Goal: Task Accomplishment & Management: Manage account settings

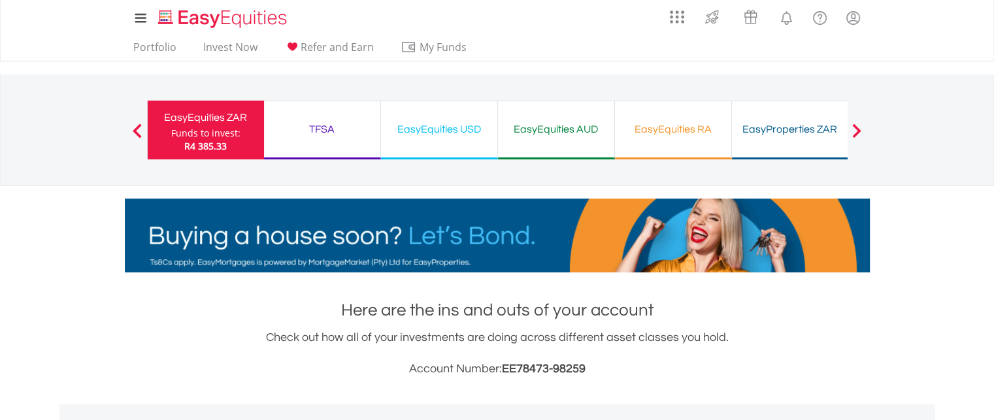
scroll to position [125, 248]
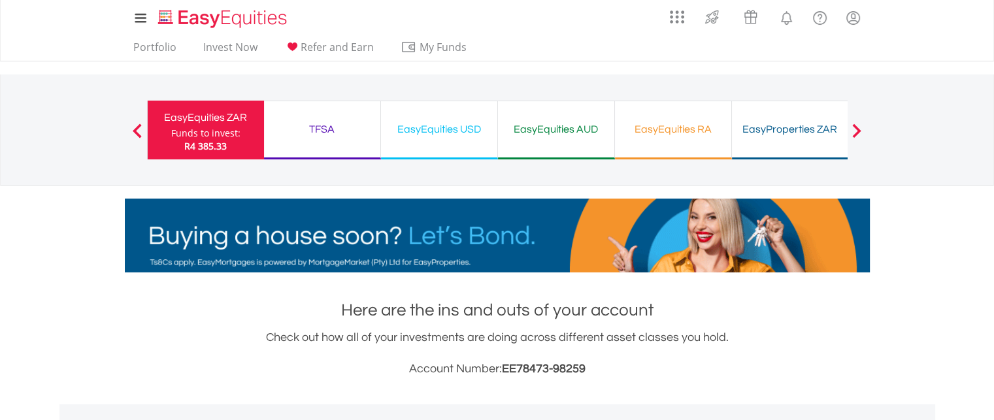
click at [205, 130] on div "Funds to invest:" at bounding box center [205, 133] width 69 height 13
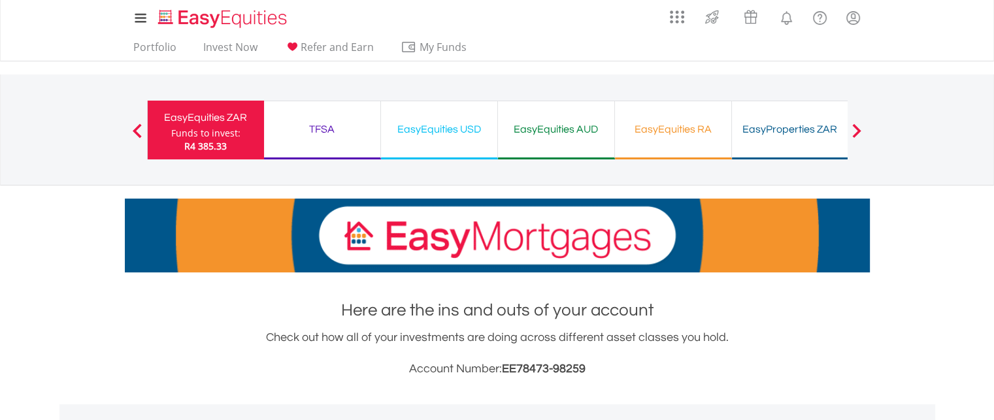
click at [205, 130] on div "Funds to invest:" at bounding box center [205, 133] width 69 height 13
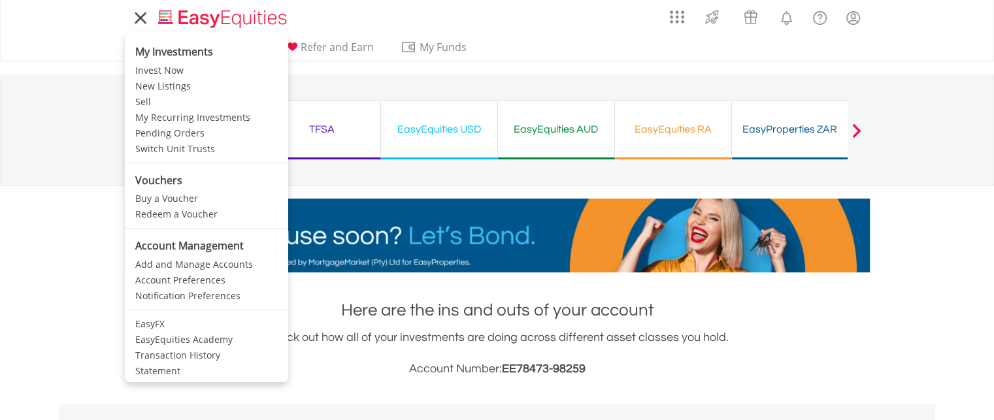
click at [134, 22] on icon at bounding box center [140, 18] width 18 height 16
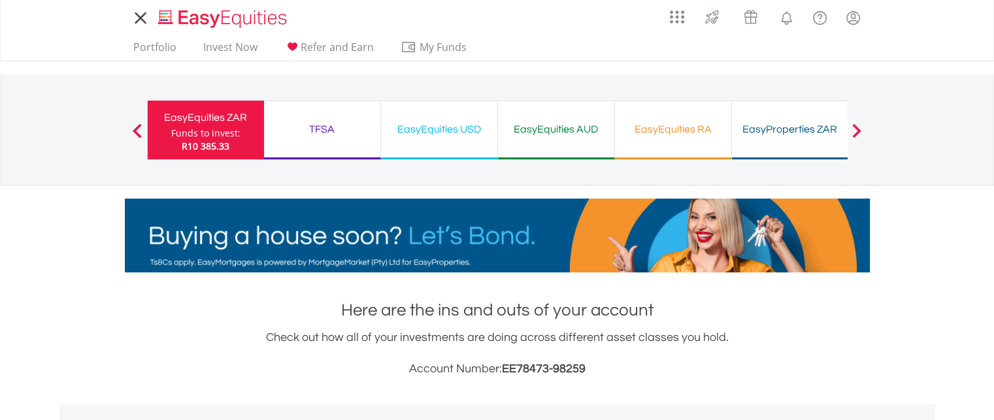
click at [134, 22] on icon at bounding box center [140, 18] width 18 height 16
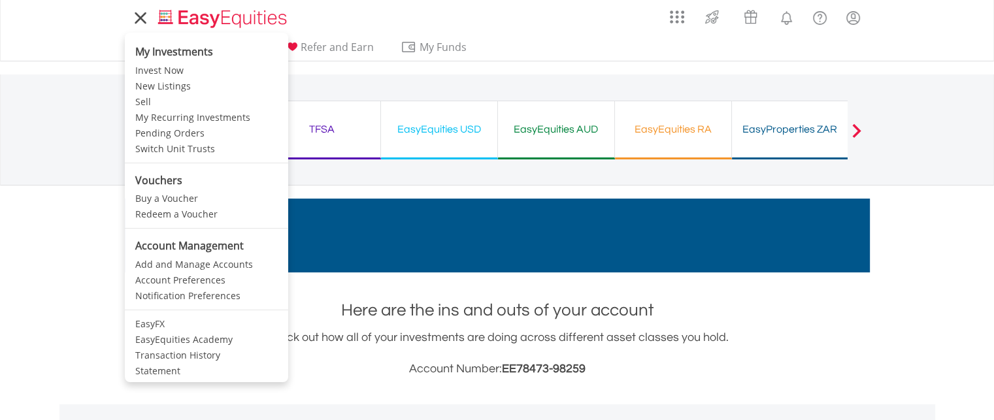
scroll to position [125, 248]
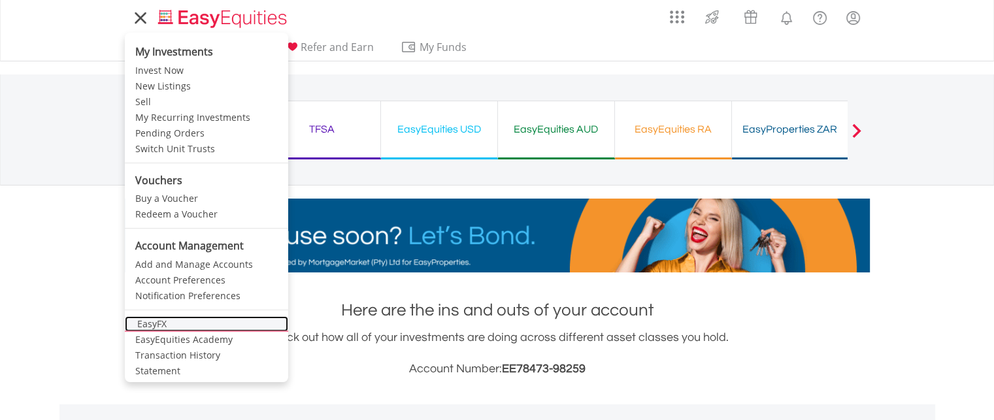
click at [167, 325] on link "EasyFX" at bounding box center [206, 324] width 163 height 16
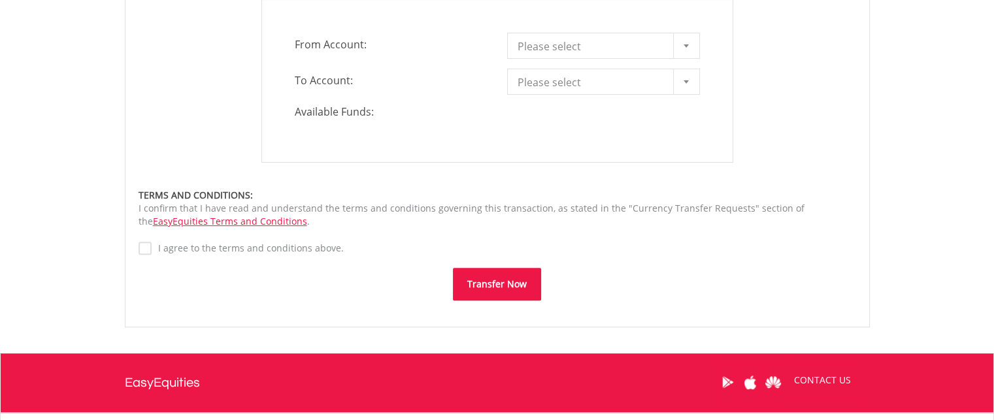
scroll to position [463, 0]
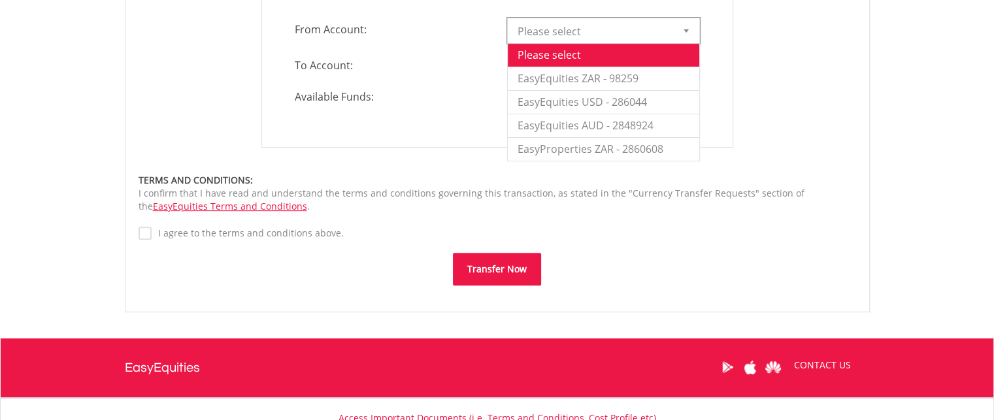
click at [676, 31] on div at bounding box center [686, 30] width 26 height 25
click at [628, 78] on li "EasyEquities ZAR - 98259" at bounding box center [603, 79] width 191 height 24
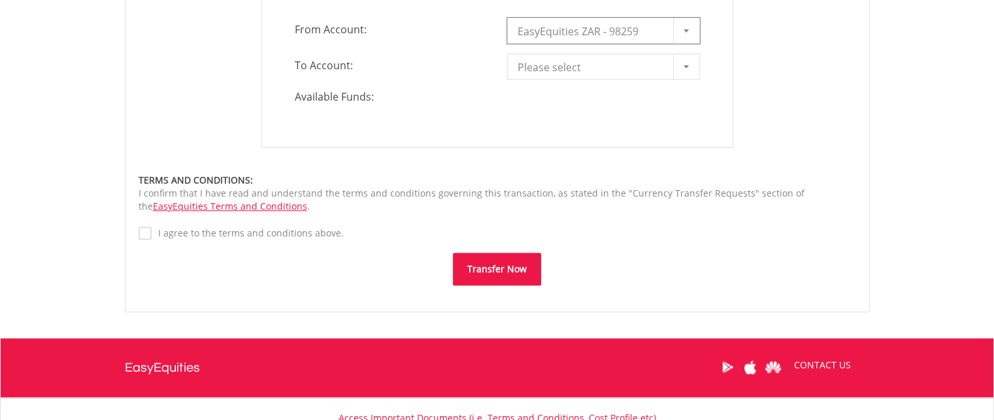
click at [681, 71] on div at bounding box center [686, 66] width 26 height 25
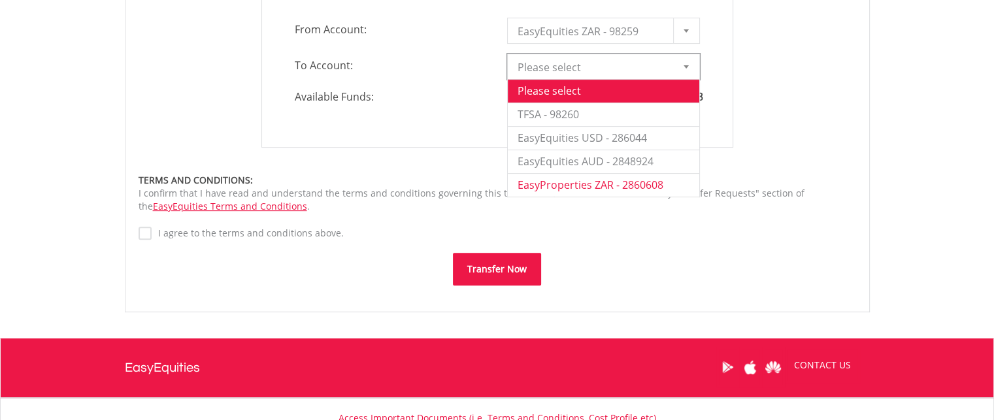
click at [670, 184] on li "EasyProperties ZAR - 2860608" at bounding box center [603, 185] width 191 height 24
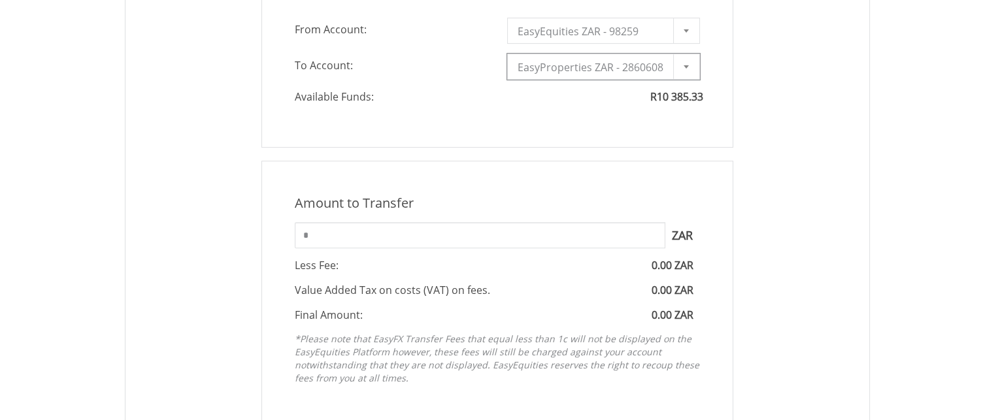
click at [429, 252] on div "Amount to Transfer 1 ZAR = 1.0000 ZAR * ZAR You can transfer funds into your of…" at bounding box center [497, 293] width 472 height 264
click at [397, 226] on input "*" at bounding box center [480, 235] width 370 height 26
type input "*"
type input "****"
click at [799, 227] on div "Amount to Transfer 1 ZAR = 1.0000 ZAR **** ZAR You can transfer funds into your…" at bounding box center [497, 293] width 737 height 264
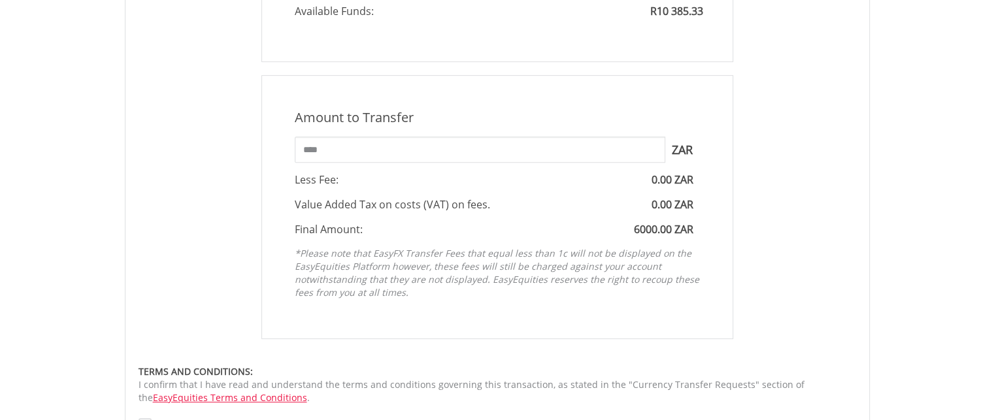
scroll to position [716, 0]
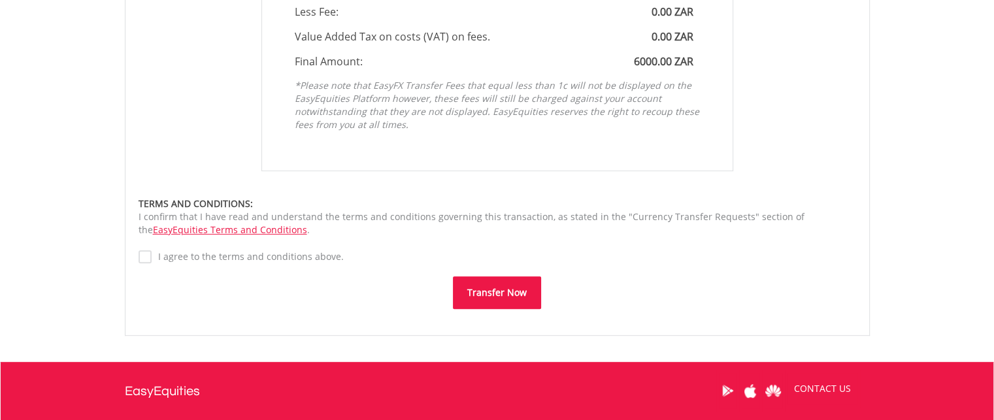
click at [152, 255] on label "I agree to the terms and conditions above." at bounding box center [248, 256] width 192 height 13
click at [478, 285] on button "Transfer Now" at bounding box center [497, 292] width 88 height 33
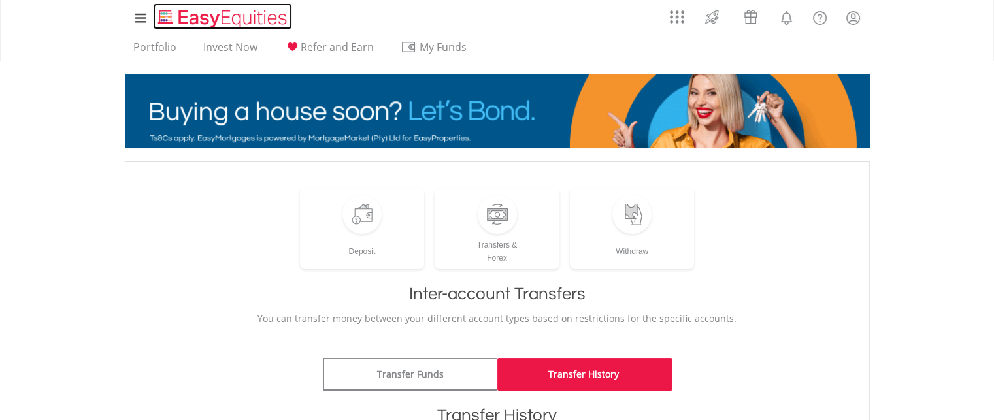
click at [225, 20] on img "Home page" at bounding box center [223, 19] width 137 height 22
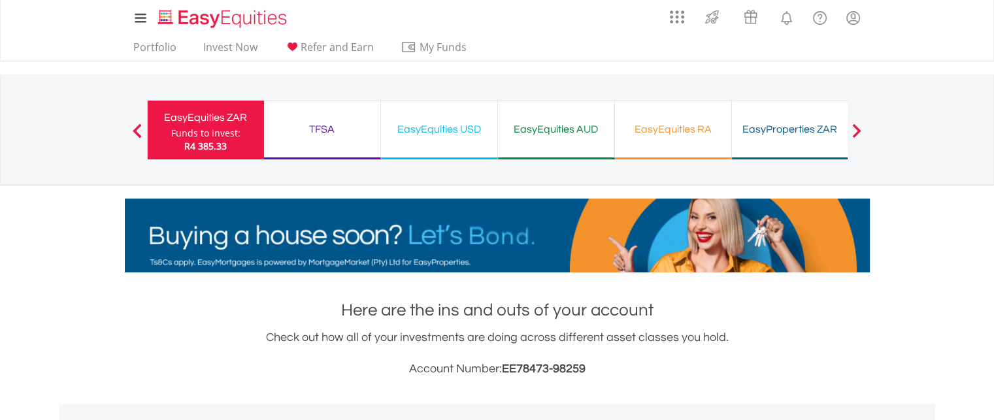
drag, startPoint x: 999, startPoint y: 55, endPoint x: 978, endPoint y: -22, distance: 79.9
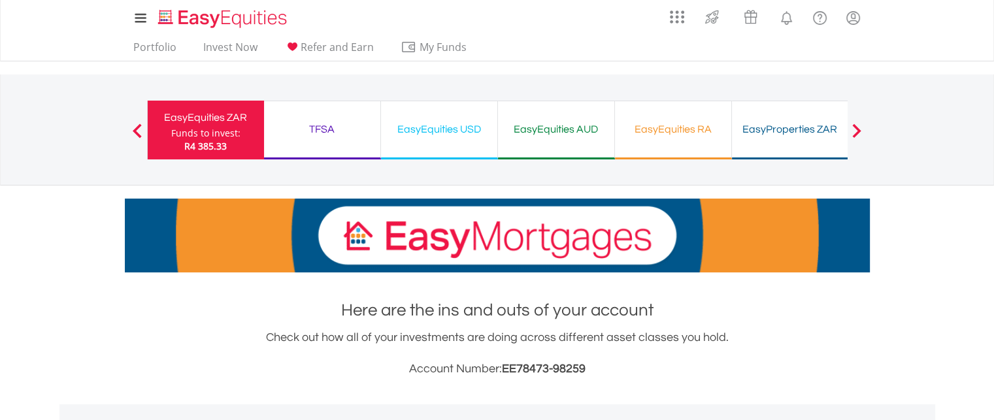
click at [762, 125] on div "EasyProperties ZAR" at bounding box center [790, 129] width 101 height 18
